Goal: Information Seeking & Learning: Learn about a topic

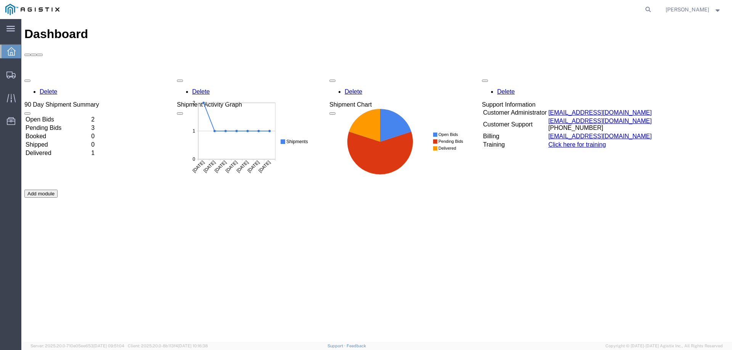
click at [63, 116] on td "Open Bids" at bounding box center [57, 120] width 65 height 8
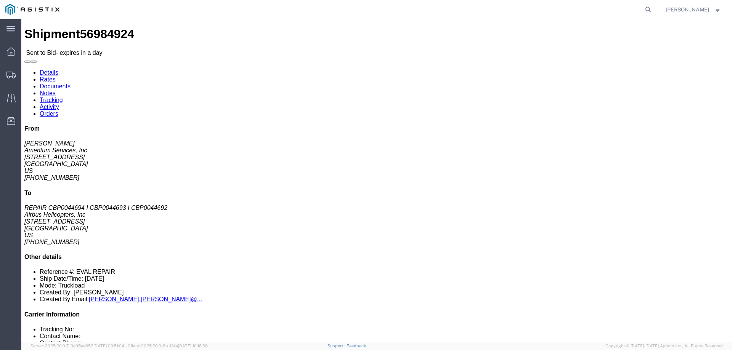
drag, startPoint x: 373, startPoint y: 71, endPoint x: 283, endPoint y: 60, distance: 90.6
click div "Pickup & Delivery Dates [DATE] 08:00 - [DATE] 15:00 [DATE] 08:00 - [DATE] 14:30…"
copy div "Pickup & Delivery Dates [DATE] 08:00 - [DATE] 15:00"
click icon "button"
drag, startPoint x: 55, startPoint y: 96, endPoint x: 7, endPoint y: 63, distance: 58.2
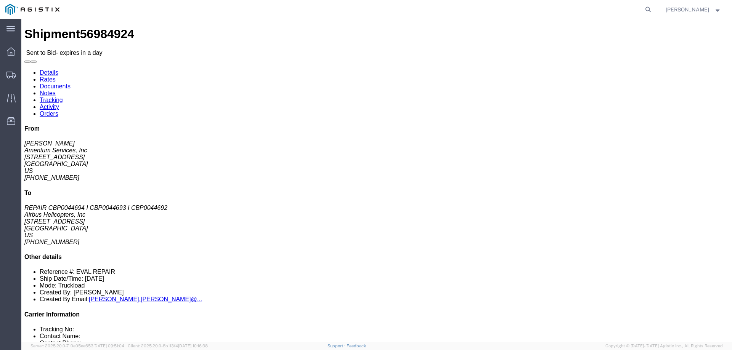
click div "Ship From Amentum Services, Inc ([PERSON_NAME]) [STREET_ADDRESS] [PHONE_NUMBER]…"
copy div "Ship From Amentum Services, Inc ([PERSON_NAME]) [STREET_ADDRESS]"
drag, startPoint x: 205, startPoint y: 89, endPoint x: 147, endPoint y: 61, distance: 64.3
click div "Ship To Airbus Helicopters, Inc (REPAIR CBP0044694 I CBP0044693 I CBP0044692) […"
copy div "Ship To Airbus Helicopters, Inc (REPAIR CBP0044694 I CBP0044693 I CBP0044692) […"
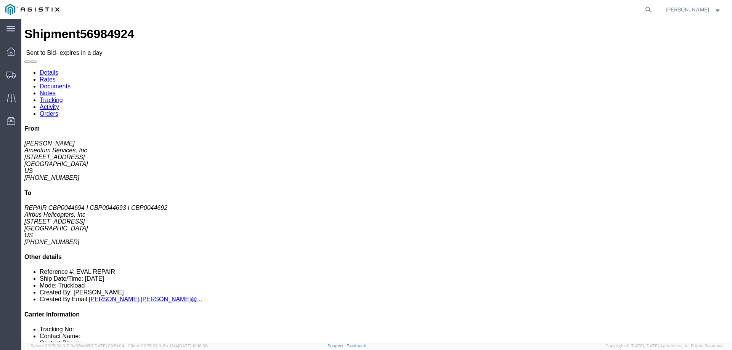
click div "Ship To Airbus Helicopters, Inc (REPAIR CBP0044694 I CBP0044693 I CBP0044692) […"
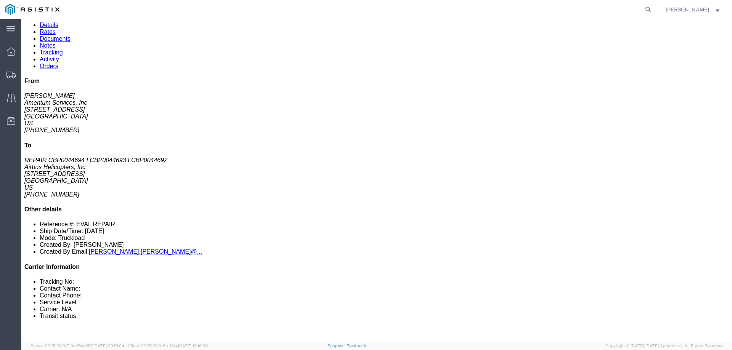
scroll to position [114, 0]
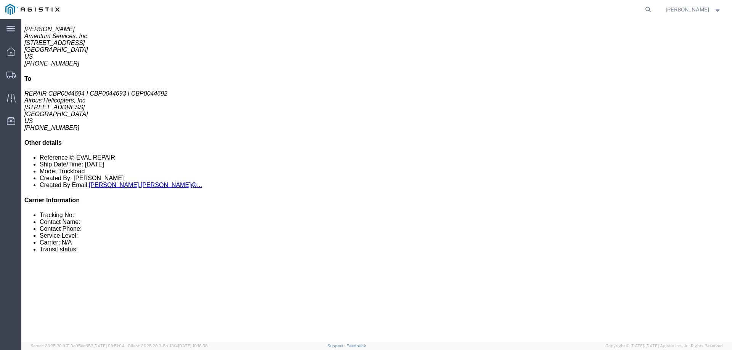
drag, startPoint x: 189, startPoint y: 114, endPoint x: 277, endPoint y: 116, distance: 88.1
click p "Total shipment is made up of 1 packages containing 3 pieces weighing 0.00 LBS a…"
drag, startPoint x: 126, startPoint y: 175, endPoint x: 18, endPoint y: 140, distance: 113.8
click div "1 Crate(s) Total weight: 750.00 LBS Dimensions: L 192.00 x W 24.00 x H 26.00 IN…"
copy div "1 Crate(s) Total weight: 750.00 LBS Dimensions: L 192.00 x W 24.00 x H 26.00 IN"
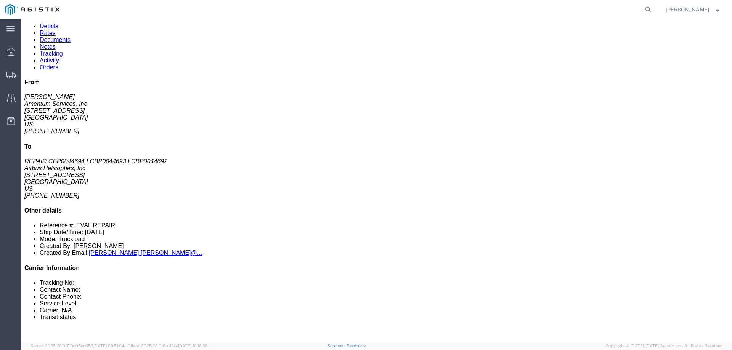
scroll to position [0, 0]
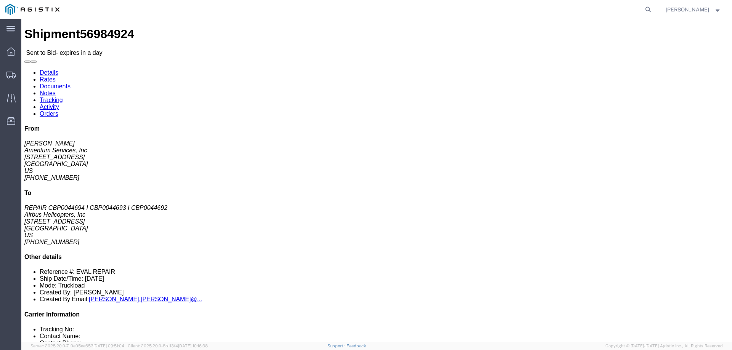
click link "Documents"
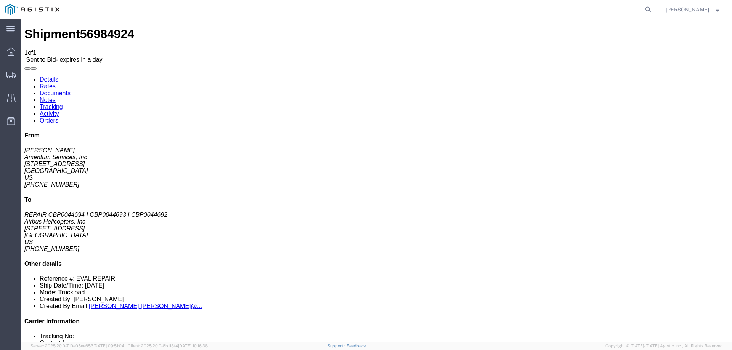
click at [56, 97] on link "Notes" at bounding box center [48, 100] width 16 height 6
click at [50, 76] on link "Details" at bounding box center [49, 79] width 19 height 6
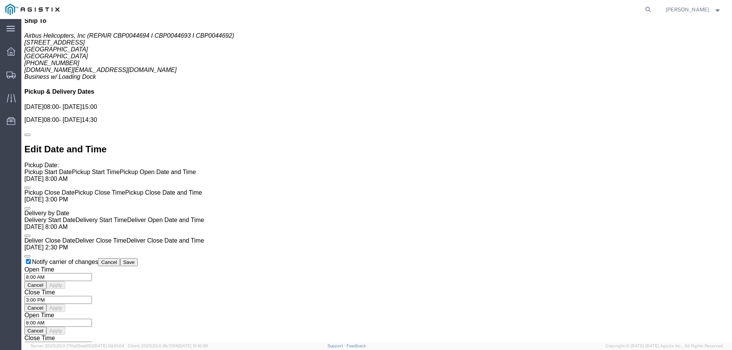
scroll to position [568, 0]
